Goal: Task Accomplishment & Management: Manage account settings

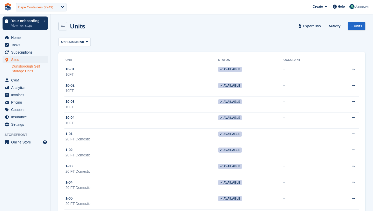
scroll to position [1044, 0]
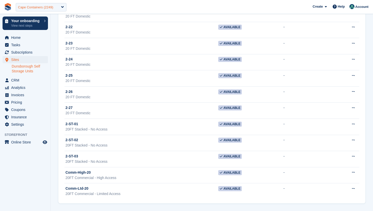
click at [51, 8] on div "Cape Containers (2249)" at bounding box center [35, 7] width 35 height 5
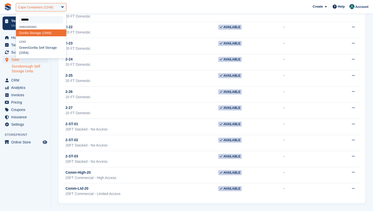
type input "*******"
click at [41, 33] on div "Gorilla Storage (1949)" at bounding box center [41, 32] width 50 height 7
select select "****"
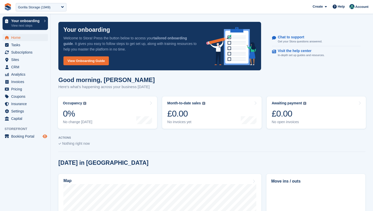
click at [45, 136] on icon "Preview store" at bounding box center [45, 136] width 5 height 4
click at [30, 108] on span "Settings" at bounding box center [26, 111] width 30 height 7
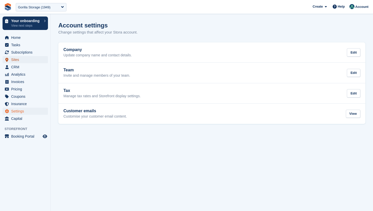
click at [18, 61] on span "Sites" at bounding box center [26, 59] width 30 height 7
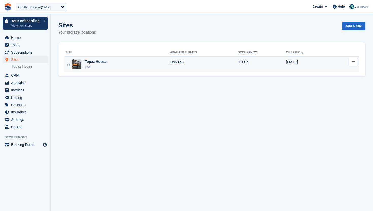
click at [356, 62] on button at bounding box center [353, 62] width 9 height 8
click at [337, 71] on p "Edit site" at bounding box center [334, 72] width 44 height 7
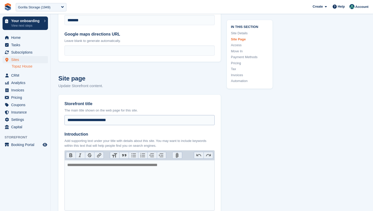
scroll to position [158, 0]
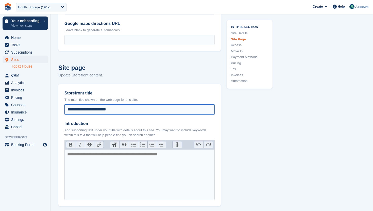
drag, startPoint x: 124, startPoint y: 108, endPoint x: 96, endPoint y: 109, distance: 28.5
click at [96, 109] on input "**********" at bounding box center [140, 109] width 150 height 10
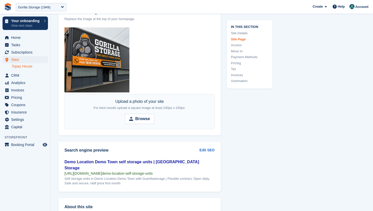
scroll to position [649, 0]
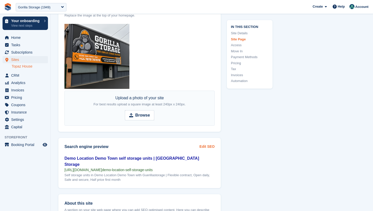
type input "**********"
click at [209, 145] on link "Edit SEO" at bounding box center [207, 146] width 15 height 5
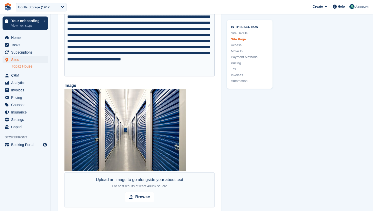
scroll to position [1012, 0]
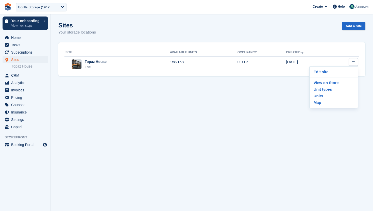
click at [129, 28] on div "Sites Your storage locations Add a Site" at bounding box center [211, 32] width 307 height 20
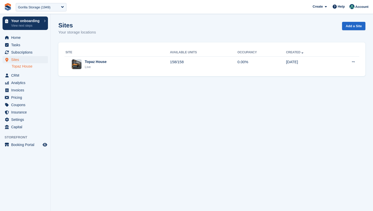
click at [25, 66] on link "Topaz House" at bounding box center [30, 66] width 36 height 5
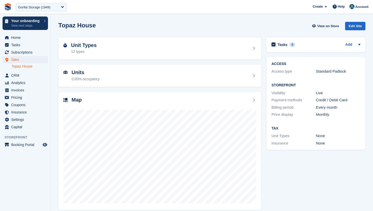
scroll to position [6, 0]
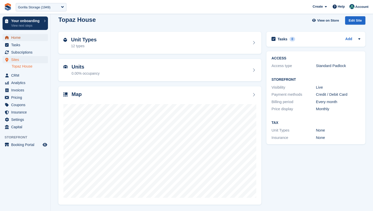
click at [19, 35] on span "Home" at bounding box center [26, 37] width 30 height 7
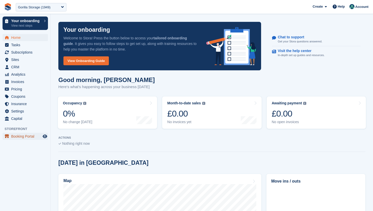
click at [28, 135] on span "Booking Portal" at bounding box center [26, 136] width 30 height 7
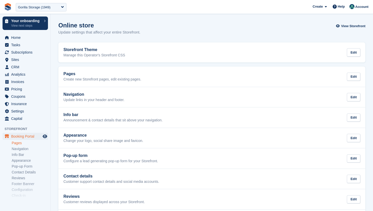
click at [22, 143] on link "Pages" at bounding box center [30, 143] width 36 height 5
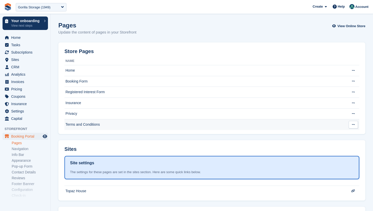
click at [81, 124] on td "Terms and Conditions" at bounding box center [205, 124] width 280 height 11
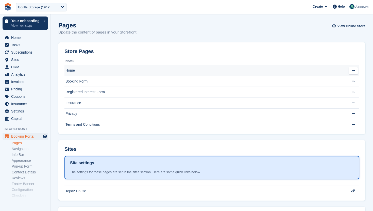
click at [90, 68] on td "Home" at bounding box center [205, 70] width 280 height 11
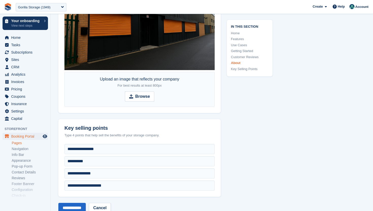
scroll to position [2376, 0]
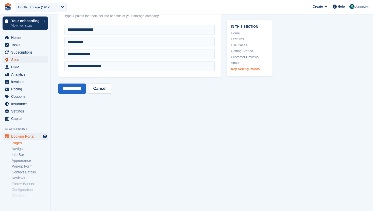
click at [14, 59] on span "Sites" at bounding box center [26, 59] width 30 height 7
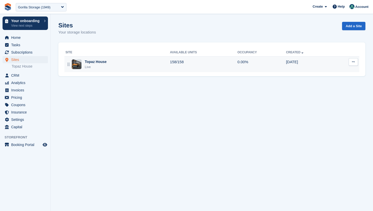
click at [355, 61] on icon at bounding box center [353, 61] width 3 height 3
click at [339, 71] on p "Edit site" at bounding box center [334, 72] width 44 height 7
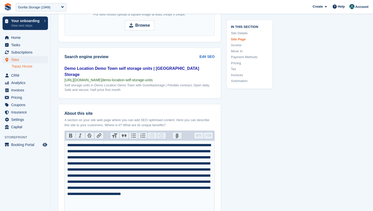
scroll to position [744, 0]
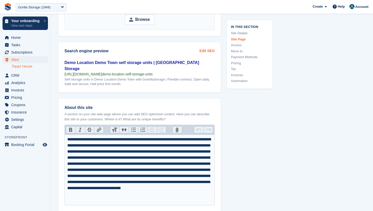
click at [209, 50] on link "Edit SEO" at bounding box center [207, 50] width 15 height 5
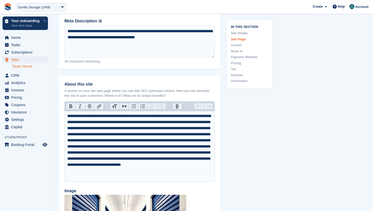
scroll to position [917, 0]
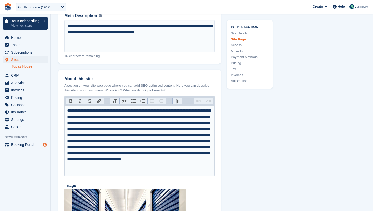
click at [47, 145] on icon "Preview store" at bounding box center [45, 145] width 5 height 4
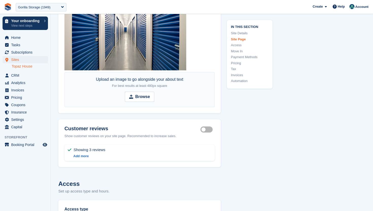
scroll to position [1119, 0]
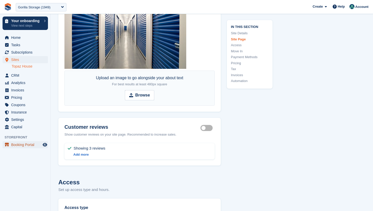
click at [28, 144] on span "Booking Portal" at bounding box center [26, 144] width 30 height 7
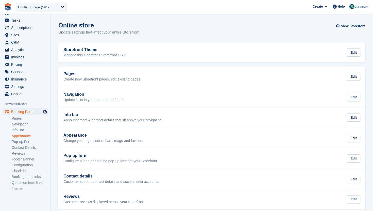
scroll to position [35, 0]
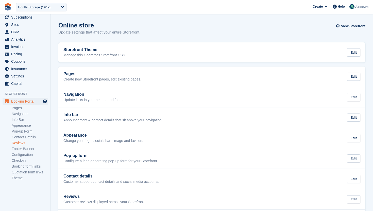
click at [20, 141] on link "Reviews" at bounding box center [30, 143] width 36 height 5
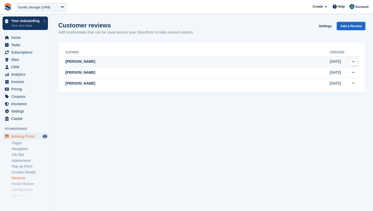
click at [356, 62] on button at bounding box center [353, 62] width 9 height 8
click at [344, 72] on p "Delete review" at bounding box center [334, 71] width 44 height 7
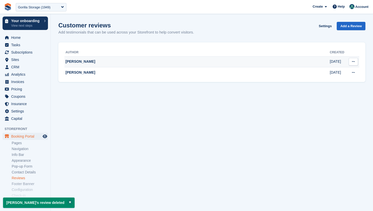
click at [353, 61] on icon at bounding box center [353, 61] width 3 height 3
click at [330, 73] on p "Delete review" at bounding box center [334, 71] width 44 height 7
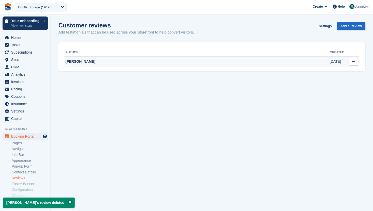
click at [355, 62] on icon at bounding box center [353, 61] width 3 height 3
click at [334, 73] on p "Delete review" at bounding box center [334, 71] width 44 height 7
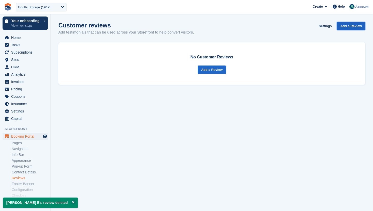
click at [363, 26] on link "Add a Review" at bounding box center [351, 26] width 29 height 8
click at [321, 26] on link "Settings" at bounding box center [325, 26] width 17 height 8
click at [22, 59] on span "Sites" at bounding box center [26, 59] width 30 height 7
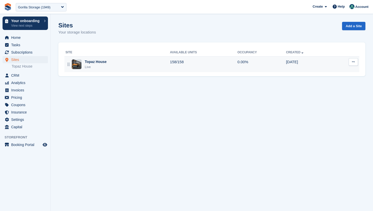
click at [110, 69] on div "Topaz House Live" at bounding box center [118, 64] width 105 height 10
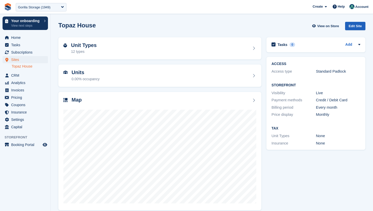
click at [351, 25] on div "Edit Site" at bounding box center [355, 26] width 20 height 8
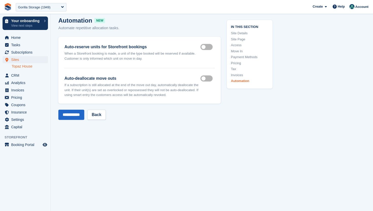
scroll to position [2057, 0]
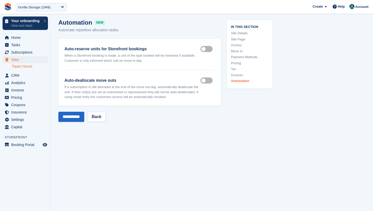
click at [206, 49] on label "Auto reserve on storefront" at bounding box center [208, 49] width 14 height 1
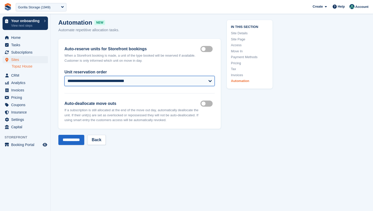
click at [201, 79] on select "**********" at bounding box center [140, 81] width 150 height 10
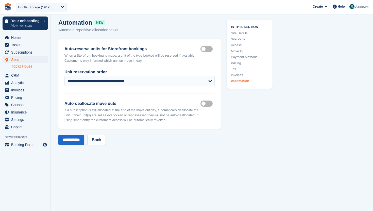
click at [206, 103] on label "Auto deallocate move outs" at bounding box center [208, 103] width 14 height 1
click at [206, 49] on label "Auto reserve on storefront" at bounding box center [208, 49] width 14 height 1
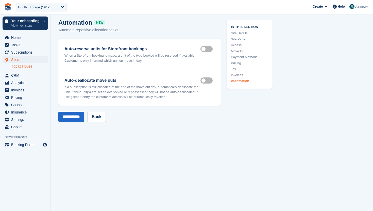
click at [206, 49] on label "Auto reserve on storefront" at bounding box center [208, 49] width 14 height 1
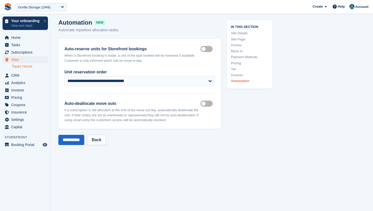
click at [209, 103] on label "Auto deallocate move outs" at bounding box center [208, 103] width 14 height 1
click at [74, 138] on input "**********" at bounding box center [71, 140] width 26 height 10
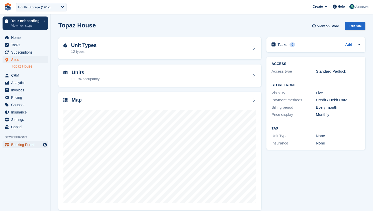
click at [30, 144] on span "Booking Portal" at bounding box center [26, 144] width 30 height 7
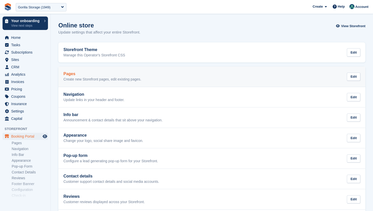
click at [102, 78] on p "Create new Storefront pages, edit existing pages." at bounding box center [103, 79] width 78 height 5
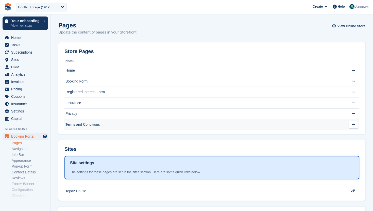
click at [108, 123] on td "Terms and Conditions" at bounding box center [205, 124] width 280 height 11
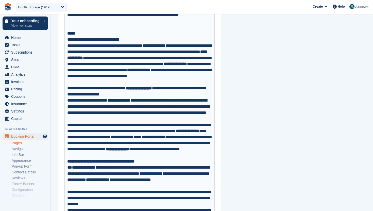
scroll to position [383, 0]
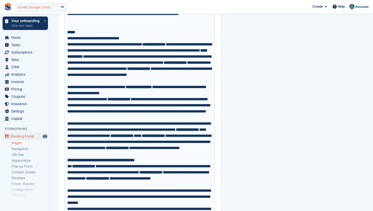
click at [50, 6] on div "Gorilla Storage (1949)" at bounding box center [34, 7] width 33 height 5
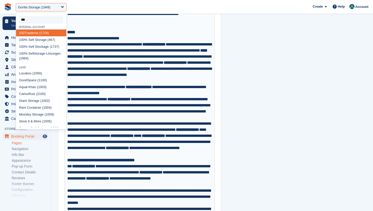
type input "****"
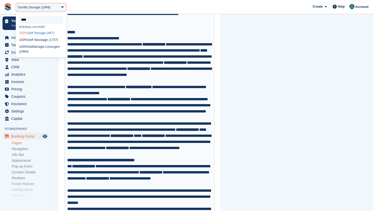
click at [50, 33] on div "100% Self Storage (467)" at bounding box center [41, 32] width 50 height 7
select select "***"
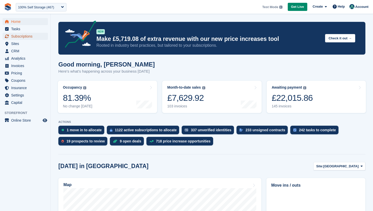
click at [28, 37] on span "Subscriptions" at bounding box center [26, 36] width 30 height 7
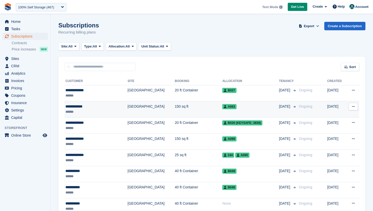
click at [232, 105] on div "A063" at bounding box center [251, 106] width 57 height 5
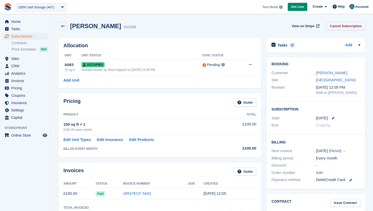
click at [353, 25] on link "Cancel Subscription" at bounding box center [346, 26] width 39 height 8
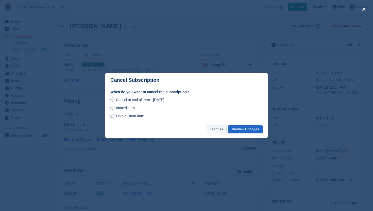
click at [218, 128] on button "Dismiss" at bounding box center [217, 129] width 20 height 8
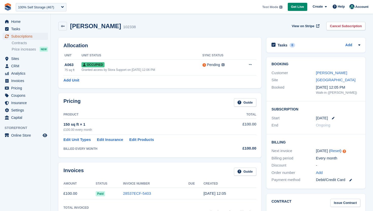
click at [20, 36] on span "Subscriptions" at bounding box center [26, 36] width 30 height 7
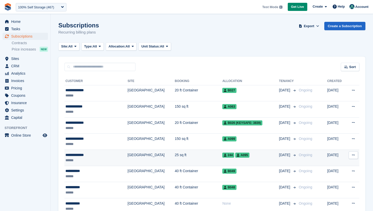
click at [141, 156] on td "Leicester" at bounding box center [151, 158] width 47 height 16
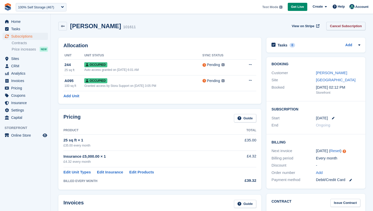
click at [342, 25] on link "Cancel Subscription" at bounding box center [346, 26] width 39 height 8
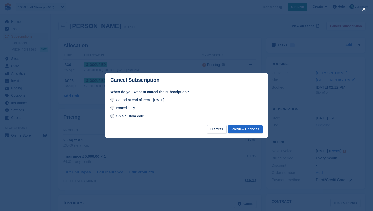
click at [128, 116] on span "On a custom date" at bounding box center [130, 116] width 28 height 4
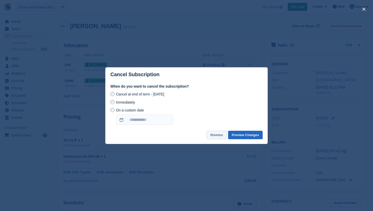
click at [223, 133] on button "Dismiss" at bounding box center [217, 135] width 20 height 8
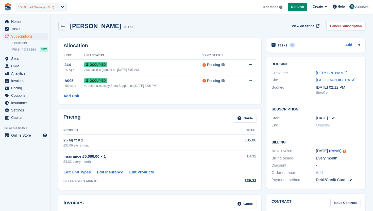
click at [59, 6] on div "100% Self Storage (467)" at bounding box center [41, 7] width 51 height 8
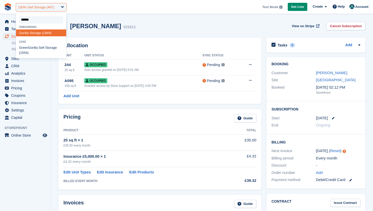
type input "*******"
click at [43, 31] on div "Gorilla Storage (1949)" at bounding box center [41, 32] width 50 height 7
select select "****"
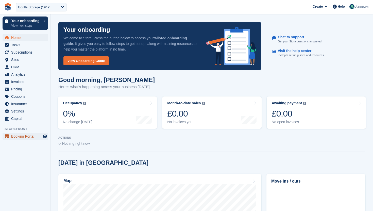
click at [22, 135] on span "Booking Portal" at bounding box center [26, 136] width 30 height 7
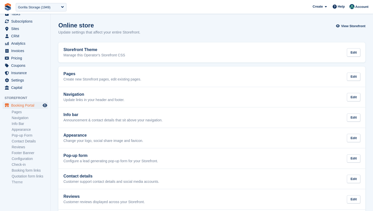
scroll to position [35, 0]
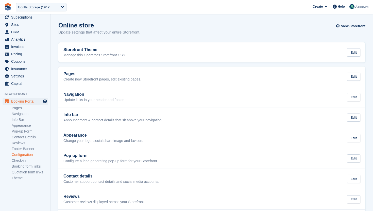
click at [22, 155] on link "Configuration" at bounding box center [30, 154] width 36 height 5
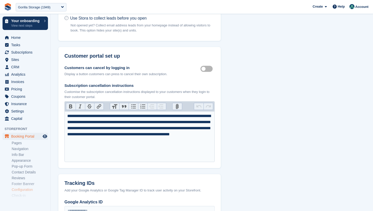
scroll to position [162, 0]
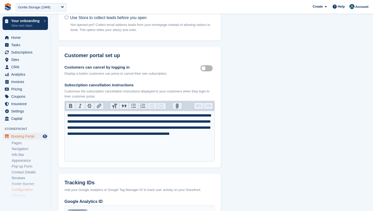
click at [209, 68] on label "Customer self cancellable" at bounding box center [208, 68] width 14 height 1
drag, startPoint x: 171, startPoint y: 115, endPoint x: 63, endPoint y: 114, distance: 107.7
click at [63, 114] on div "Customers can cancel by logging in Display a button customers can press to canc…" at bounding box center [139, 116] width 163 height 103
type trix-editor "**********"
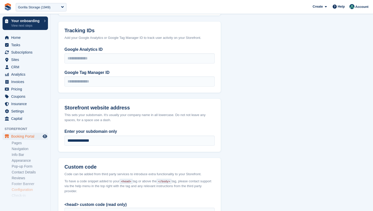
scroll to position [416, 0]
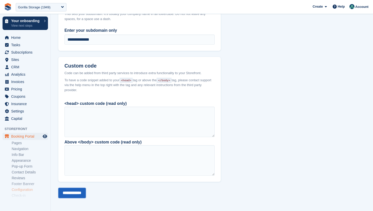
click at [81, 196] on input "**********" at bounding box center [71, 193] width 27 height 10
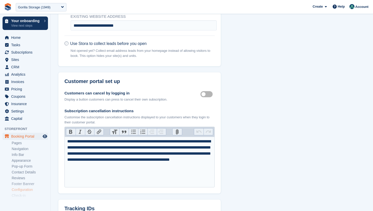
scroll to position [416, 0]
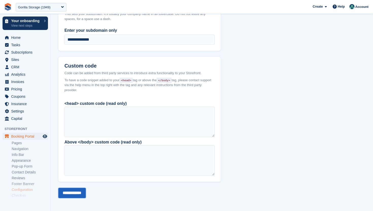
click at [84, 192] on input "**********" at bounding box center [71, 193] width 27 height 10
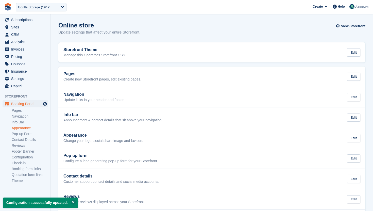
scroll to position [35, 0]
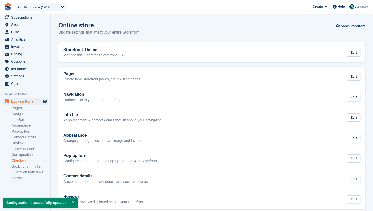
click at [17, 162] on link "Check-in" at bounding box center [30, 160] width 36 height 5
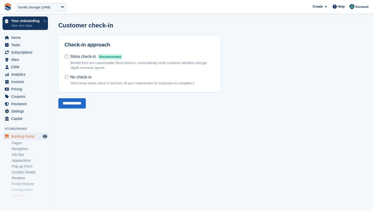
click at [91, 62] on p "Benefit from our customisable Stora check-in. Automatically verify customer ide…" at bounding box center [143, 65] width 144 height 10
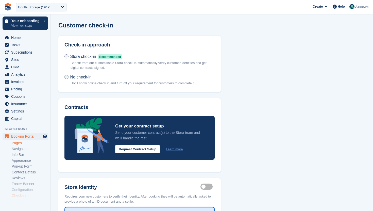
click at [18, 144] on link "Pages" at bounding box center [30, 143] width 36 height 5
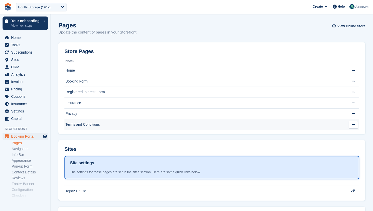
click at [103, 122] on td "Terms and Conditions" at bounding box center [205, 124] width 280 height 11
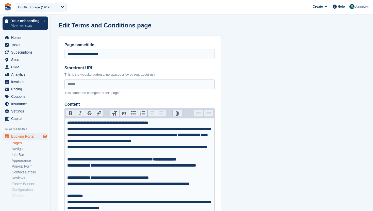
click at [44, 138] on icon "Preview store" at bounding box center [45, 136] width 5 height 4
click at [26, 58] on span "Sites" at bounding box center [26, 59] width 30 height 7
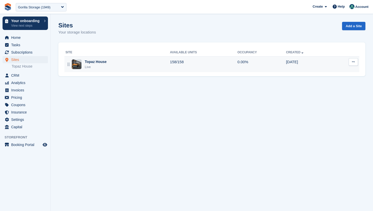
click at [316, 65] on td "[DATE]" at bounding box center [309, 64] width 46 height 16
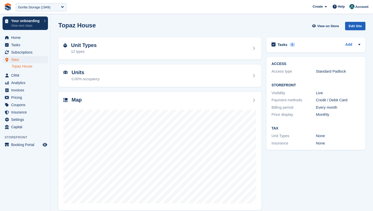
click at [357, 28] on div "Edit Site" at bounding box center [355, 26] width 20 height 8
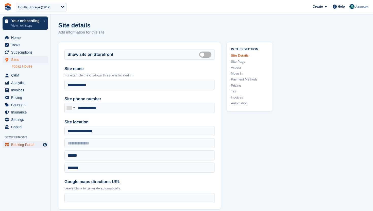
click at [21, 143] on span "Booking Portal" at bounding box center [26, 144] width 30 height 7
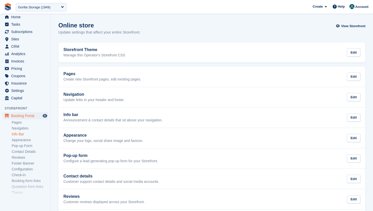
scroll to position [29, 0]
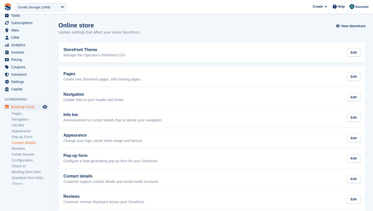
click at [25, 142] on link "Contact Details" at bounding box center [30, 142] width 36 height 5
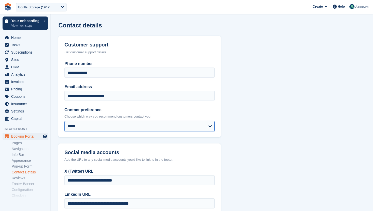
click at [89, 122] on select "***** *****" at bounding box center [140, 126] width 150 height 10
select select "*****"
click at [65, 121] on select "***** *****" at bounding box center [140, 126] width 150 height 10
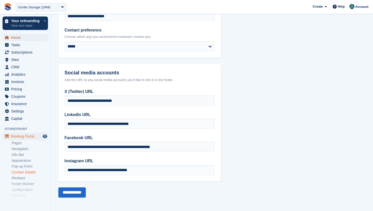
click at [28, 39] on span "Home" at bounding box center [26, 37] width 30 height 7
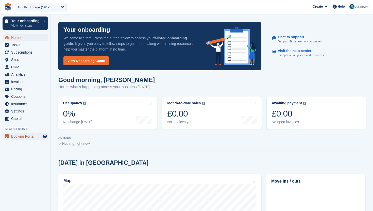
click at [19, 139] on span "Booking Portal" at bounding box center [26, 136] width 30 height 7
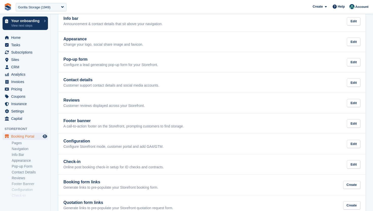
scroll to position [108, 0]
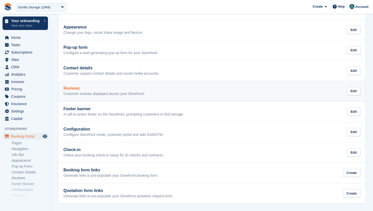
click at [108, 94] on p "Customer reviews displayed across your Storefront." at bounding box center [105, 94] width 82 height 5
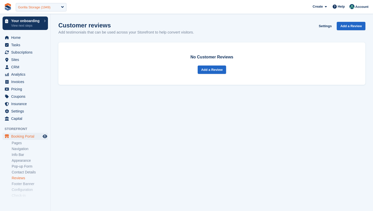
click at [37, 6] on div "Gorilla Storage (1949)" at bounding box center [34, 7] width 33 height 5
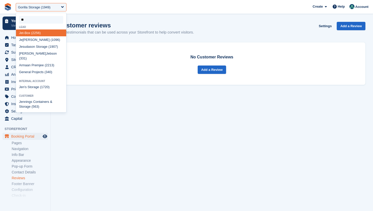
type input "***"
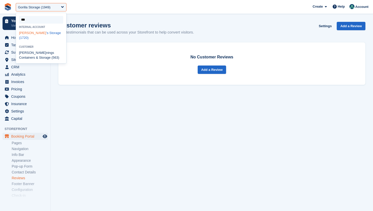
click at [37, 32] on div "Jen 's Storage (1720)" at bounding box center [41, 35] width 50 height 12
select select "****"
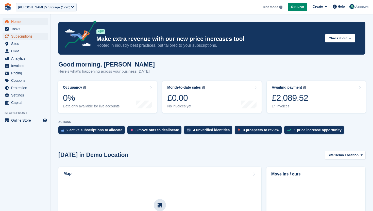
click at [36, 34] on span "Subscriptions" at bounding box center [26, 36] width 30 height 7
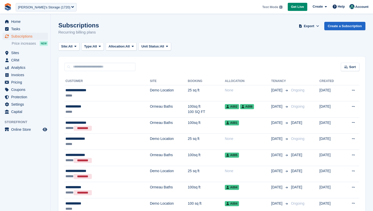
scroll to position [61, 0]
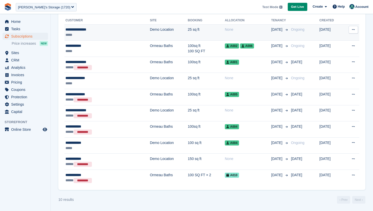
click at [150, 33] on td "Demo Location" at bounding box center [169, 32] width 38 height 16
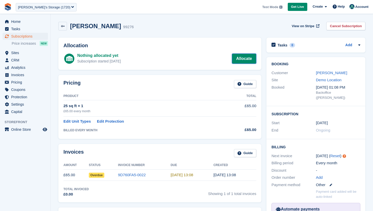
click at [243, 58] on link "Allocate" at bounding box center [244, 59] width 24 height 10
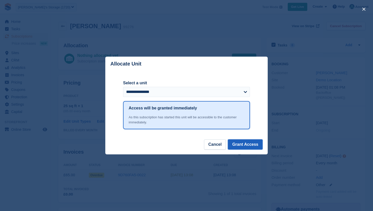
click at [243, 144] on button "Grant Access" at bounding box center [245, 144] width 35 height 10
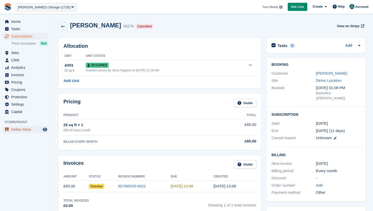
click at [21, 130] on span "Online Store" at bounding box center [26, 129] width 30 height 7
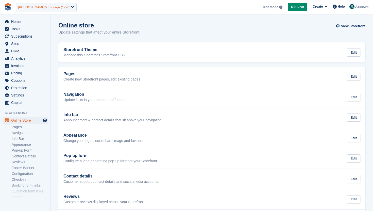
click at [40, 7] on div "[PERSON_NAME]'s Storage (1720)" at bounding box center [44, 7] width 52 height 5
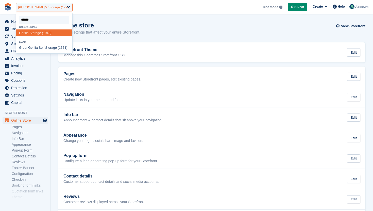
type input "*******"
click at [38, 33] on div "Gorilla Storage (1949)" at bounding box center [44, 32] width 56 height 7
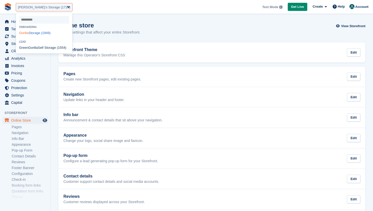
select select "****"
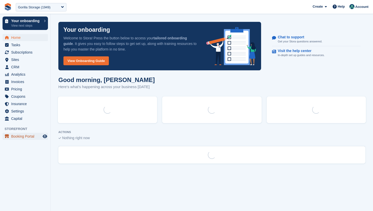
click at [19, 137] on span "Booking Portal" at bounding box center [26, 136] width 30 height 7
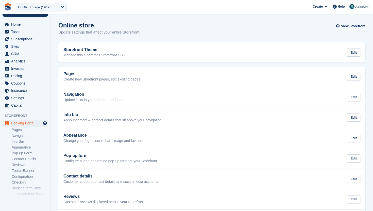
scroll to position [35, 0]
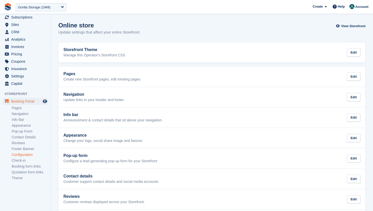
click at [18, 154] on link "Configuration" at bounding box center [30, 154] width 36 height 5
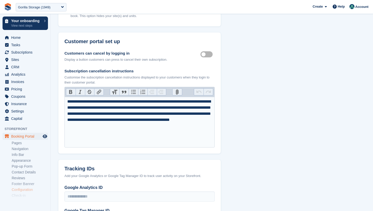
scroll to position [176, 0]
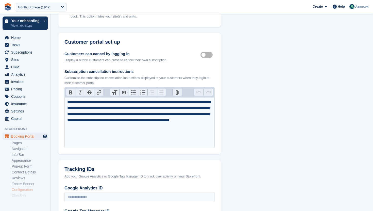
click at [209, 54] on label "Customer self cancellable" at bounding box center [208, 54] width 14 height 1
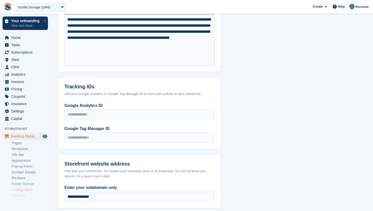
scroll to position [416, 0]
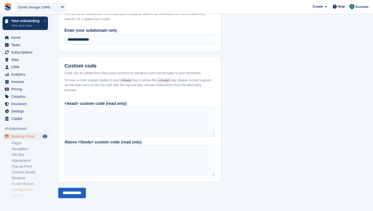
click at [72, 190] on input "**********" at bounding box center [71, 193] width 27 height 10
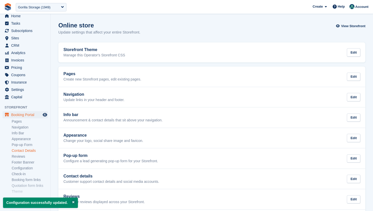
scroll to position [35, 0]
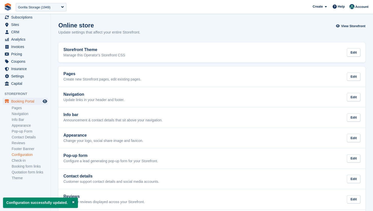
click at [32, 154] on link "Configuration" at bounding box center [30, 154] width 36 height 5
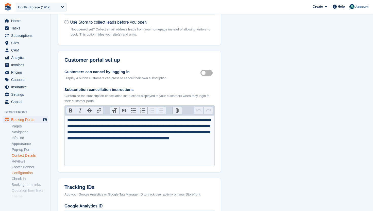
scroll to position [35, 0]
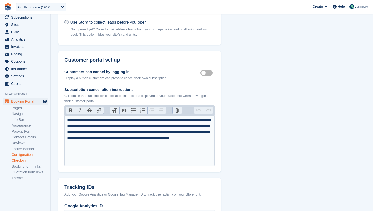
click at [22, 160] on link "Check-in" at bounding box center [30, 160] width 36 height 5
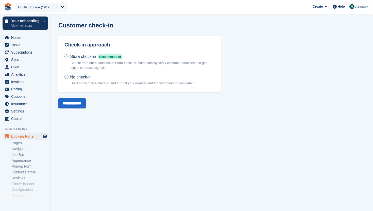
click at [115, 56] on span "Recommended" at bounding box center [110, 56] width 24 height 5
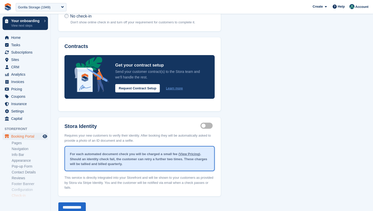
scroll to position [75, 0]
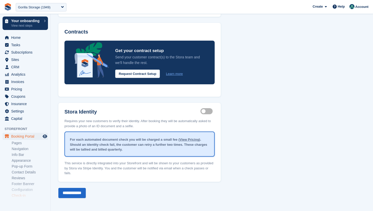
drag, startPoint x: 65, startPoint y: 161, endPoint x: 89, endPoint y: 172, distance: 27.1
click at [89, 172] on p "This service is directly integrated into your Storefront and will be shown to y…" at bounding box center [140, 167] width 150 height 18
copy p "This service is directly integrated into your Storefront and will be shown to y…"
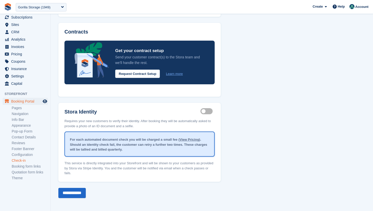
click at [19, 161] on link "Check-in" at bounding box center [30, 160] width 36 height 5
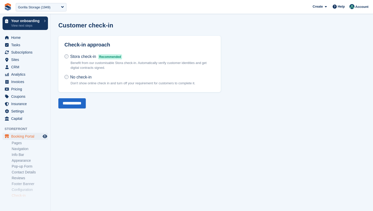
scroll to position [0, 0]
click at [82, 58] on span "Stora check-in" at bounding box center [83, 56] width 26 height 4
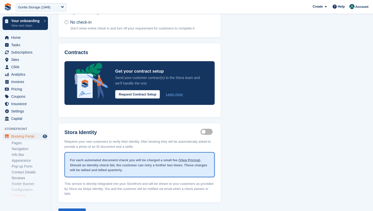
scroll to position [75, 0]
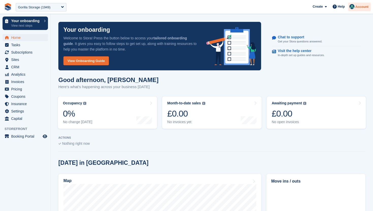
click at [362, 7] on span "Account" at bounding box center [362, 6] width 13 height 5
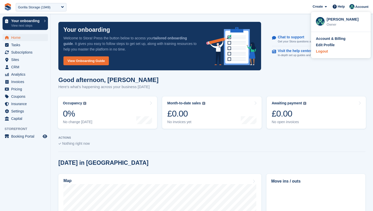
click at [330, 51] on div "Logout" at bounding box center [341, 51] width 50 height 5
